Goal: Communication & Community: Answer question/provide support

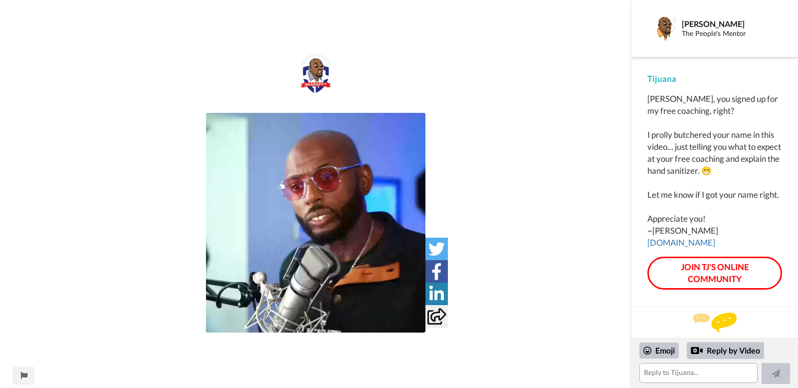
scroll to position [11, 0]
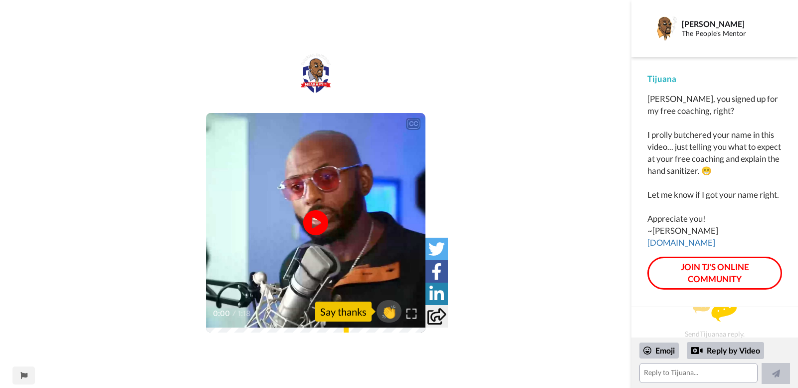
click at [331, 221] on video at bounding box center [316, 223] width 220 height 220
click at [330, 228] on video at bounding box center [316, 223] width 220 height 220
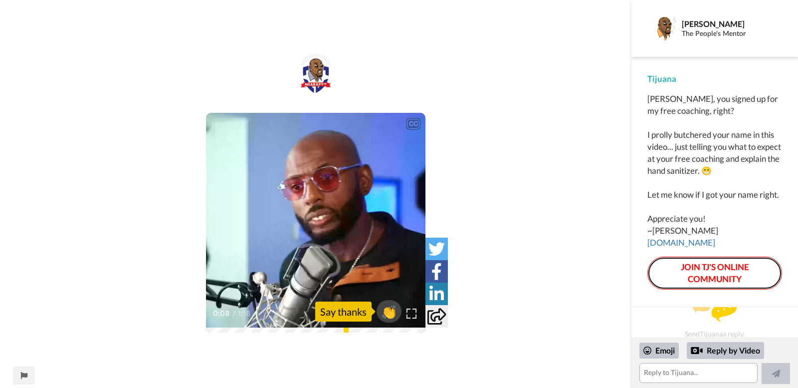
click at [706, 287] on link "JOIN TJ'S ONLINE COMMUNITY" at bounding box center [715, 273] width 135 height 33
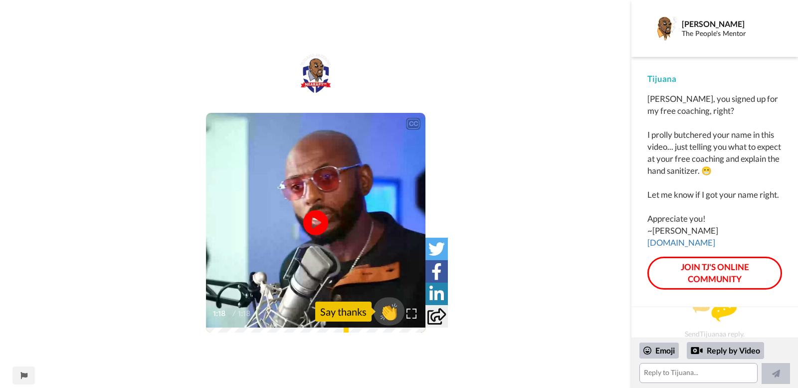
click at [387, 317] on span "👏" at bounding box center [389, 311] width 31 height 20
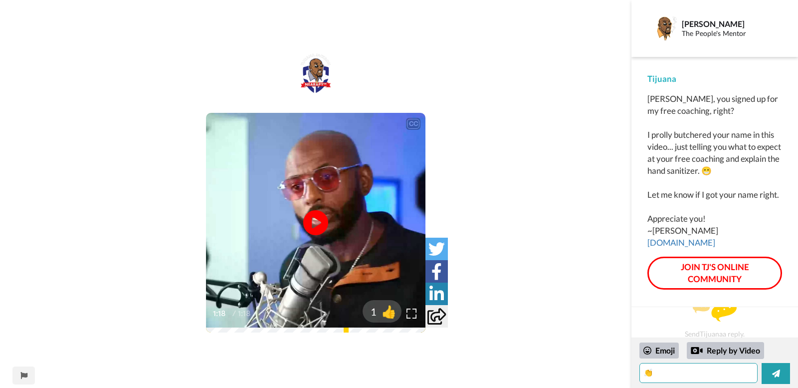
click at [668, 374] on textarea "👏" at bounding box center [699, 373] width 118 height 20
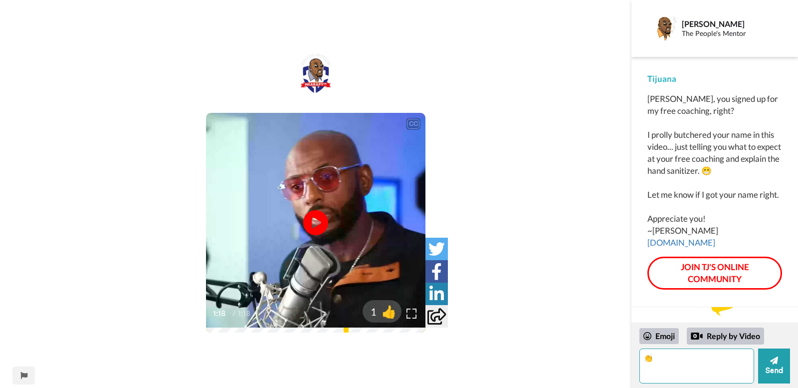
scroll to position [5, 0]
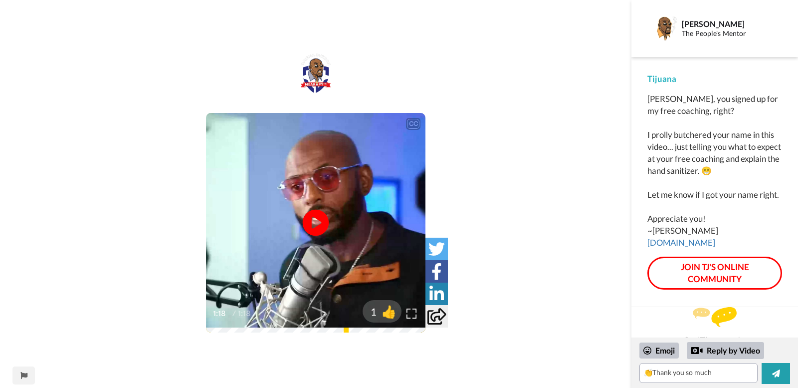
click at [305, 228] on icon at bounding box center [316, 223] width 26 height 26
click at [712, 376] on textarea "👏Thank you so much" at bounding box center [699, 373] width 118 height 20
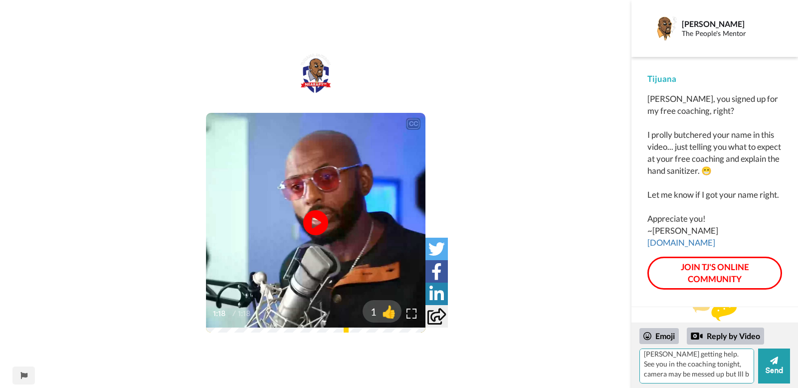
scroll to position [44, 0]
type textarea "👏Thank you so much, yes you got my name right not gonna lie it was dope you say…"
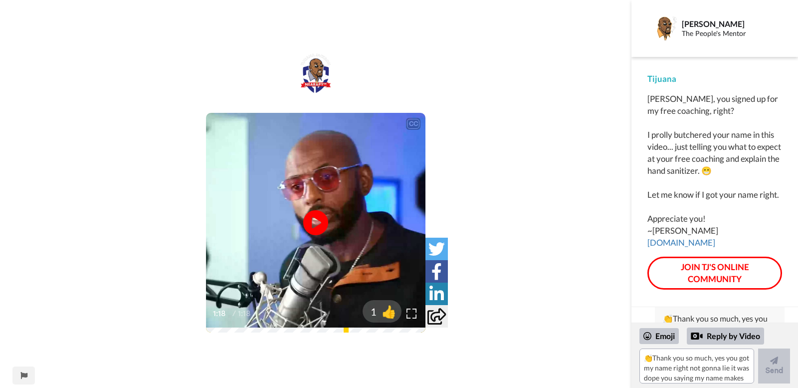
scroll to position [0, 0]
click at [307, 233] on icon "Play/Pause" at bounding box center [316, 222] width 26 height 47
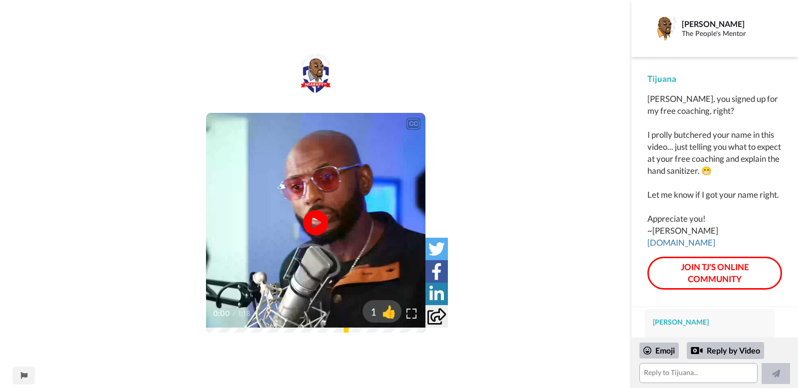
scroll to position [240, 0]
click at [680, 372] on textarea at bounding box center [699, 373] width 118 height 20
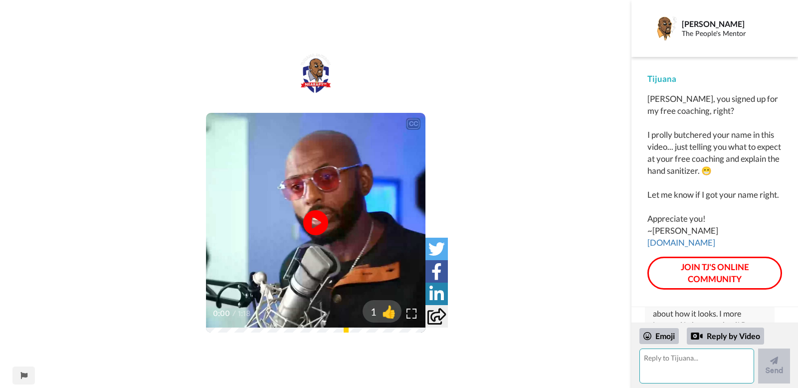
scroll to position [200, 0]
click at [660, 335] on div "Emoji" at bounding box center [659, 336] width 39 height 16
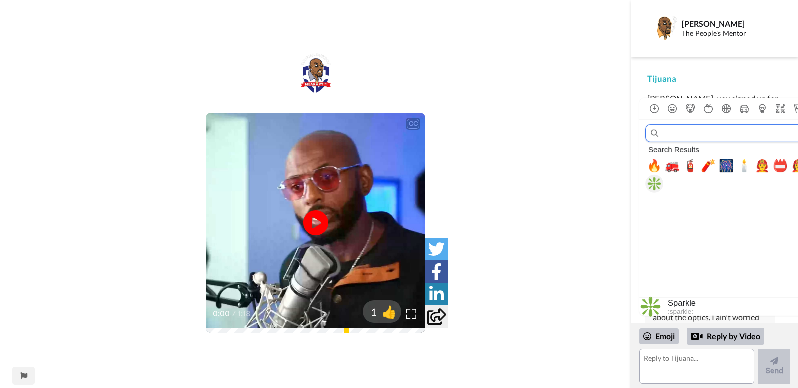
click at [652, 175] on div "❇️" at bounding box center [655, 184] width 18 height 18
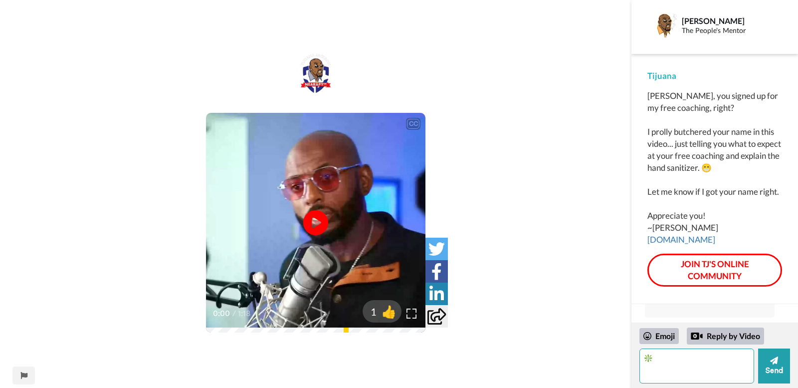
scroll to position [252, 0]
type textarea "❇️"
click at [660, 340] on div "Emoji" at bounding box center [659, 336] width 39 height 16
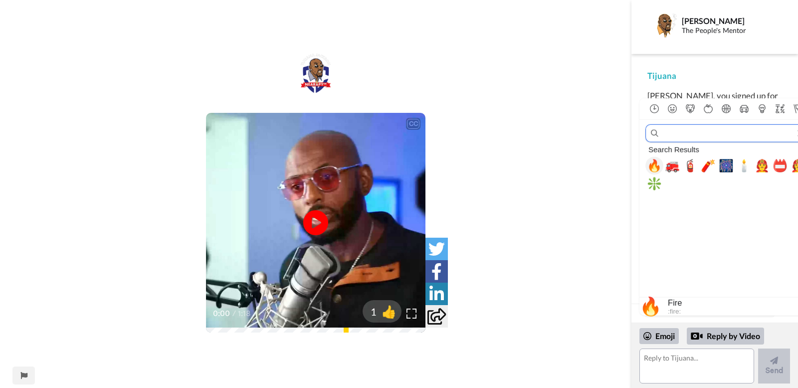
click at [652, 161] on span "🔥" at bounding box center [654, 166] width 15 height 14
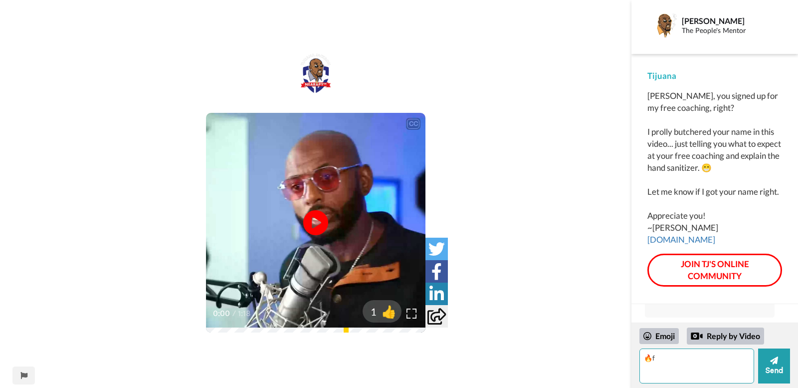
type textarea "🔥"
click at [666, 329] on div "Emoji" at bounding box center [659, 336] width 39 height 16
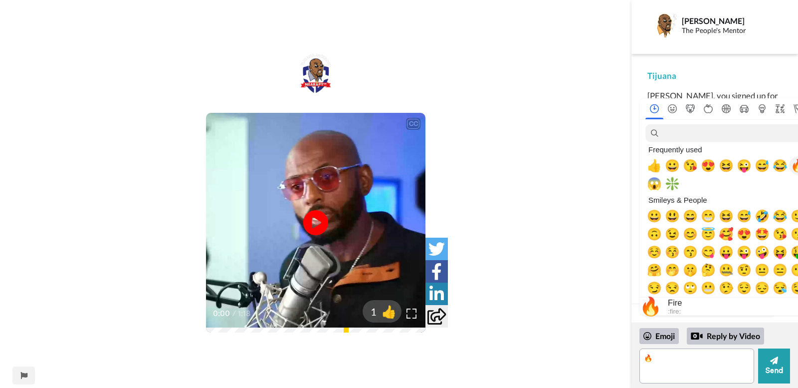
click at [797, 171] on span "🔥" at bounding box center [798, 166] width 15 height 14
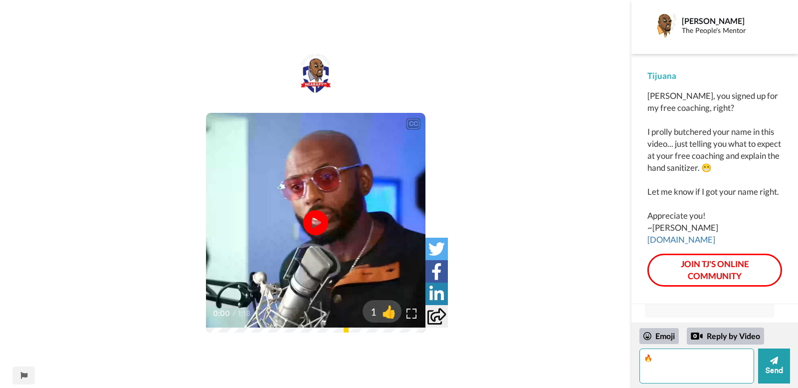
click at [720, 360] on textarea "🔥🔥" at bounding box center [697, 365] width 115 height 35
click at [666, 336] on div "Emoji" at bounding box center [659, 336] width 39 height 16
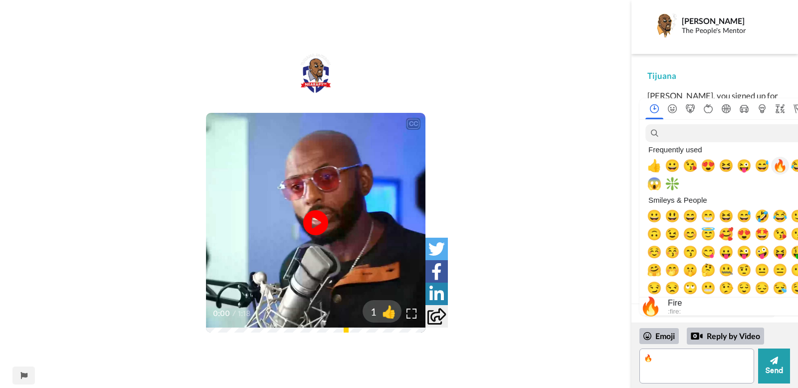
click at [779, 168] on span "🔥" at bounding box center [780, 166] width 15 height 14
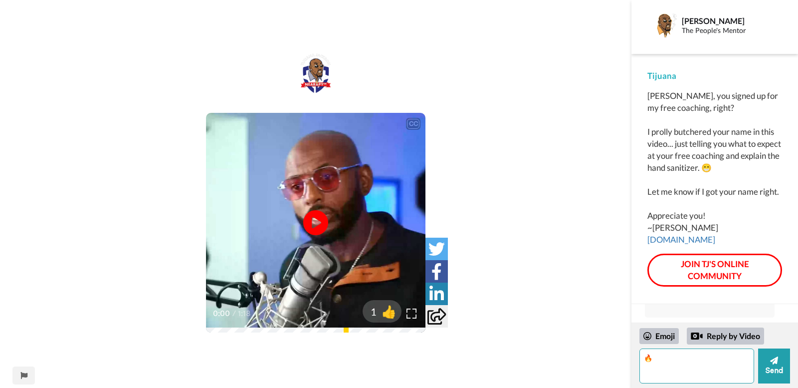
click at [647, 362] on textarea "🔥🔥🔥" at bounding box center [697, 365] width 115 height 35
click at [780, 364] on button "Send" at bounding box center [775, 365] width 32 height 35
